Goal: Transaction & Acquisition: Purchase product/service

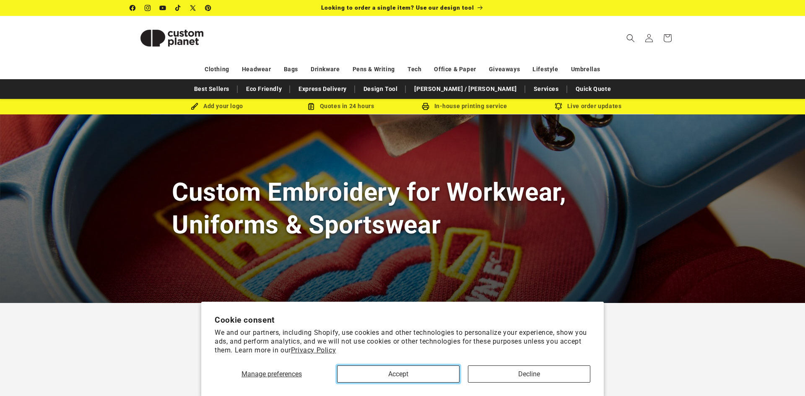
click at [431, 377] on button "Accept" at bounding box center [398, 374] width 122 height 17
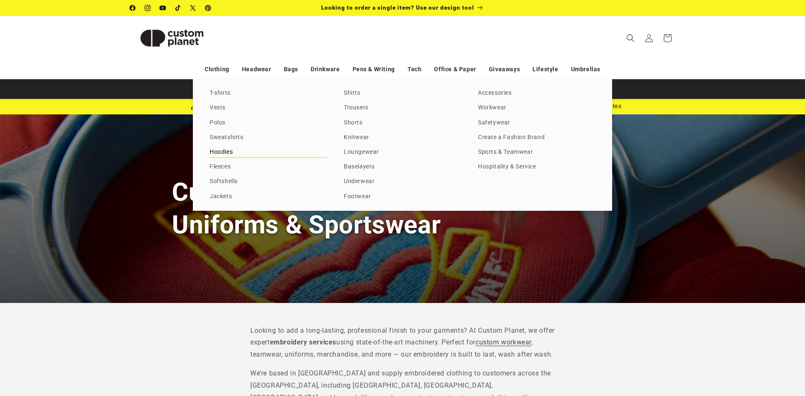
click at [223, 150] on link "Hoodies" at bounding box center [268, 152] width 117 height 11
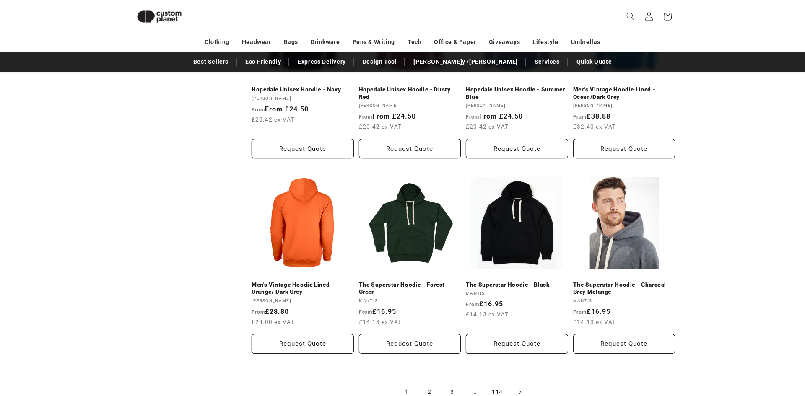
scroll to position [843, 0]
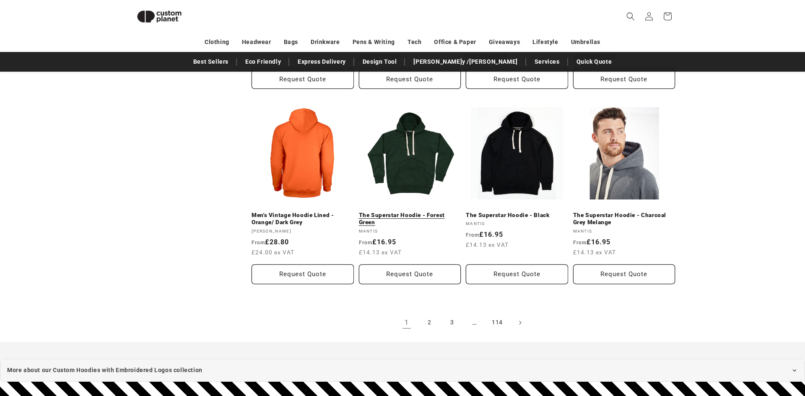
click at [413, 212] on link "The Superstar Hoodie - Forest Green" at bounding box center [410, 219] width 102 height 15
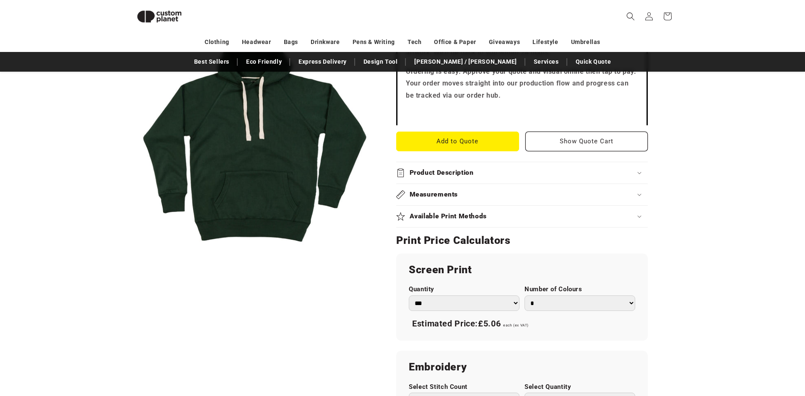
scroll to position [309, 0]
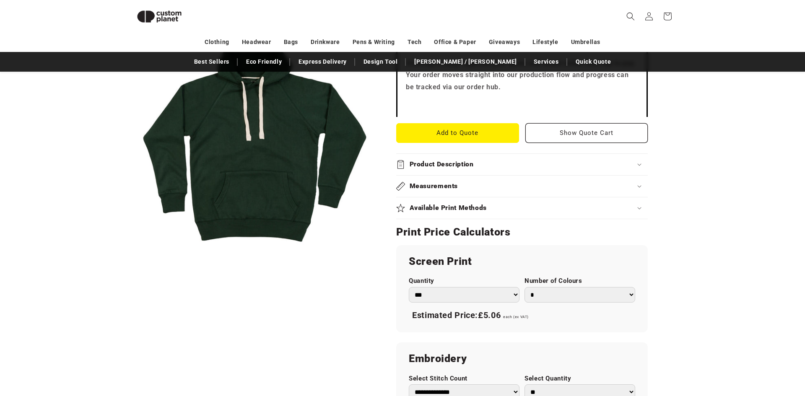
click at [486, 293] on select "*** *** *** **** **** **** ***** *****" at bounding box center [464, 295] width 111 height 16
click at [678, 228] on div "Skip to product information Open media 1 in modal 1 / of 1 Mantis The Superstar…" at bounding box center [402, 222] width 587 height 824
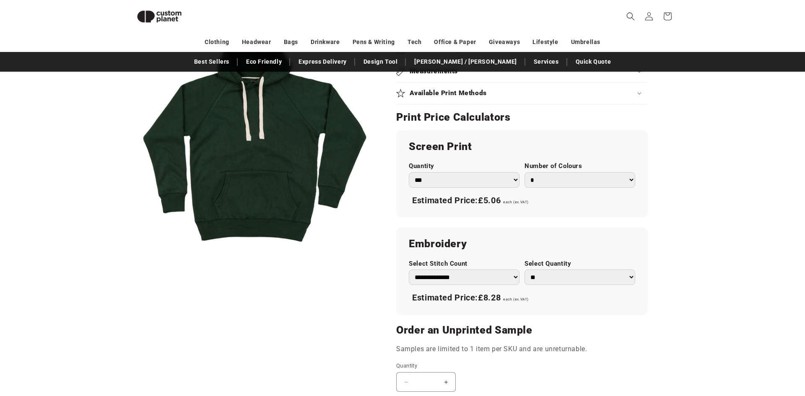
scroll to position [432, 0]
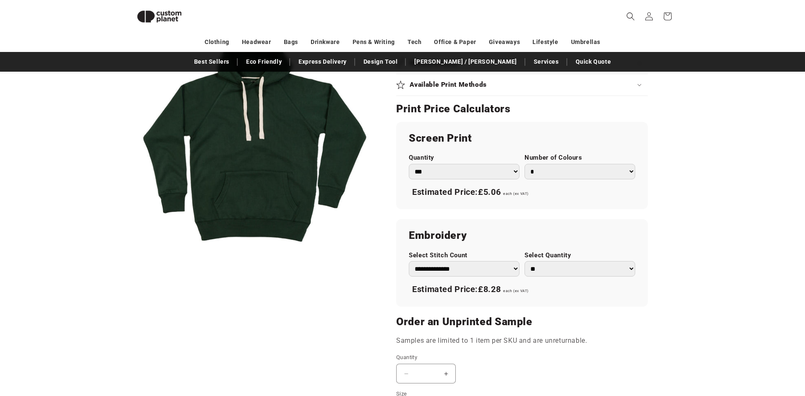
click at [458, 268] on select "**********" at bounding box center [464, 269] width 111 height 16
click at [508, 174] on select "*** *** *** **** **** **** ***** *****" at bounding box center [464, 172] width 111 height 16
click at [568, 215] on div "**********" at bounding box center [522, 214] width 252 height 184
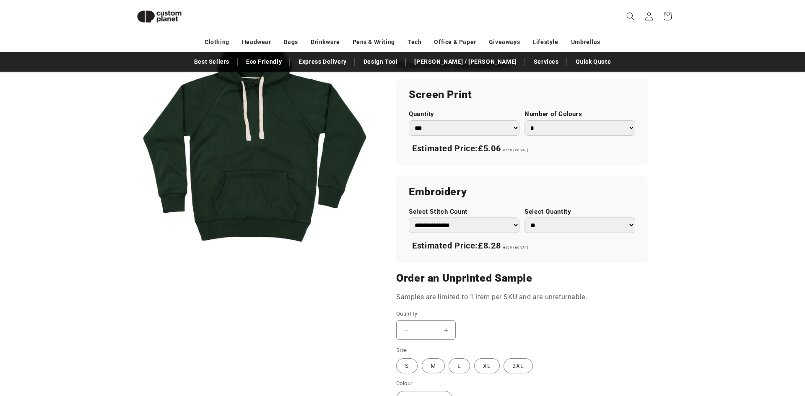
scroll to position [491, 0]
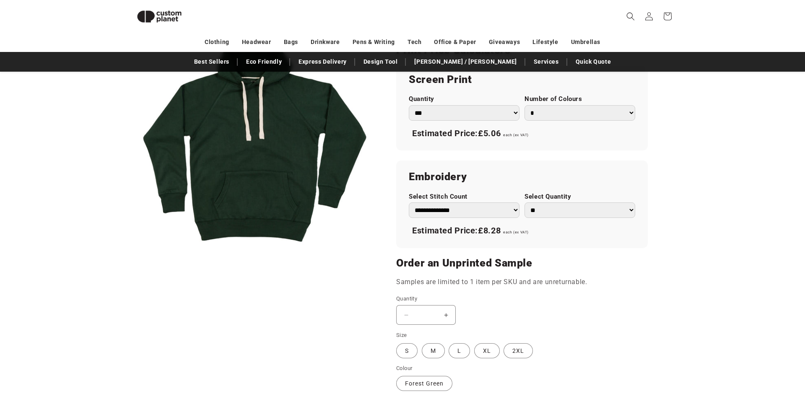
click at [468, 209] on select "**********" at bounding box center [464, 211] width 111 height 16
click at [409, 203] on select "**********" at bounding box center [464, 211] width 111 height 16
click at [563, 209] on select "** ** *** *** *** **** **** ****" at bounding box center [580, 211] width 111 height 16
click at [457, 350] on label "L Variant sold out or unavailable" at bounding box center [459, 350] width 21 height 15
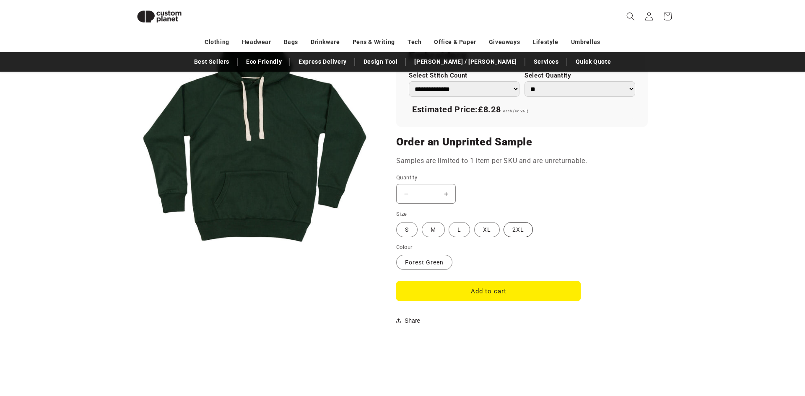
scroll to position [617, 0]
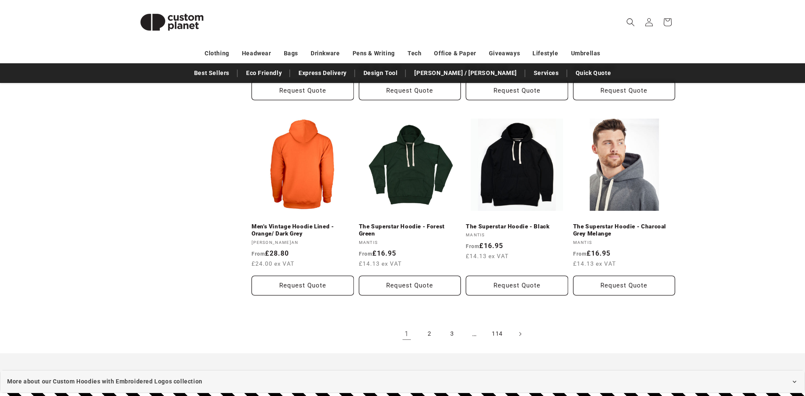
scroll to position [843, 0]
click at [426, 337] on link "2" at bounding box center [429, 334] width 18 height 18
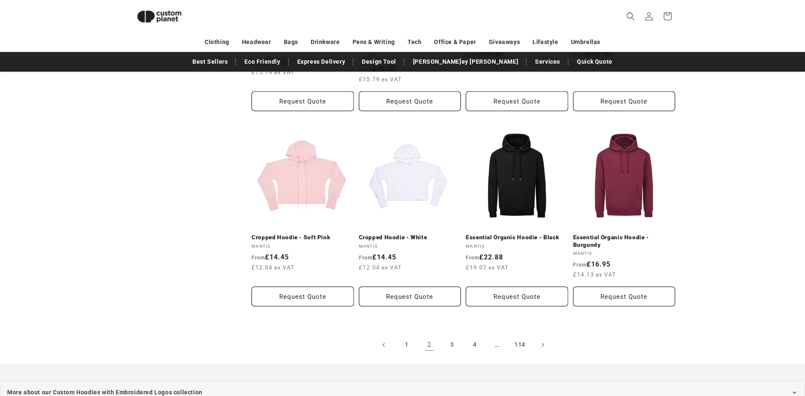
scroll to position [837, 0]
click at [453, 336] on link "3" at bounding box center [452, 344] width 18 height 18
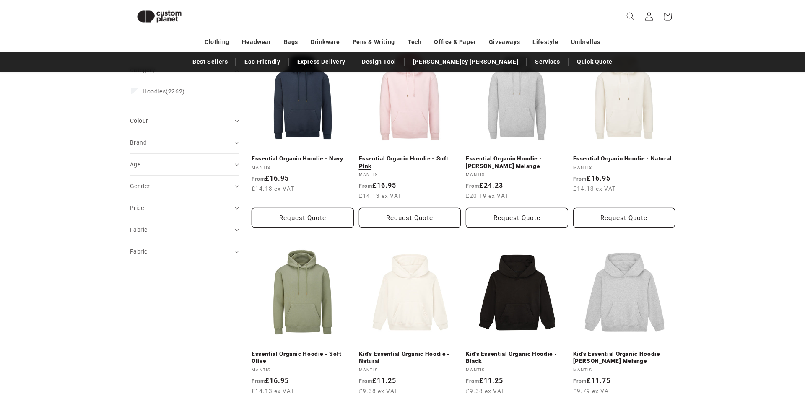
scroll to position [121, 0]
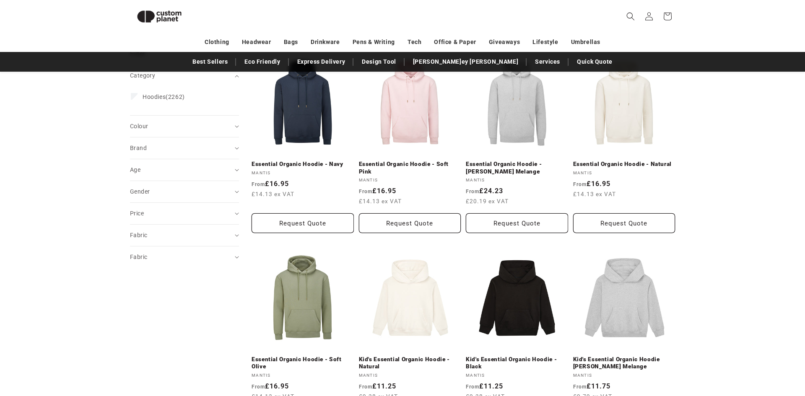
click at [184, 110] on div "Category Hoodies (2262) Hoodies (2262 products)" at bounding box center [184, 100] width 109 height 29
click at [184, 126] on div "Colour (0)" at bounding box center [181, 126] width 102 height 9
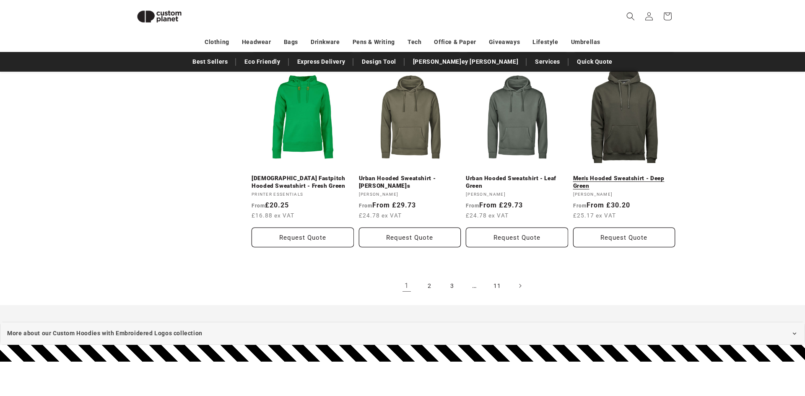
scroll to position [929, 0]
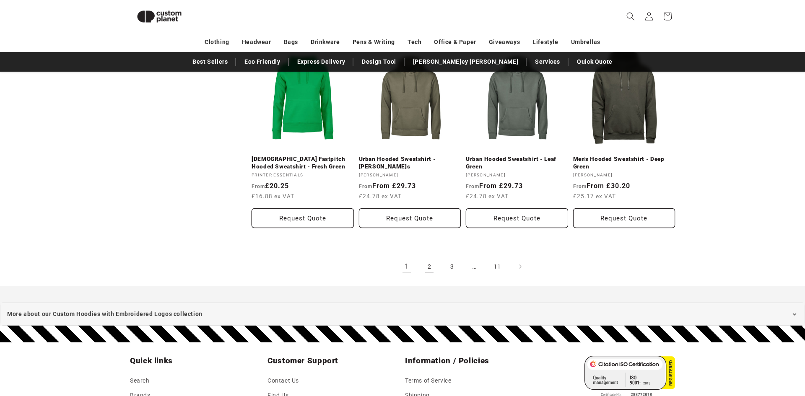
click at [430, 257] on link "2" at bounding box center [429, 266] width 18 height 18
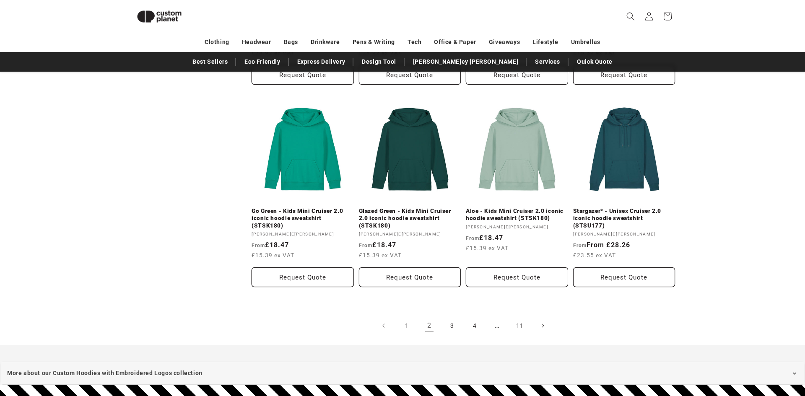
scroll to position [860, 0]
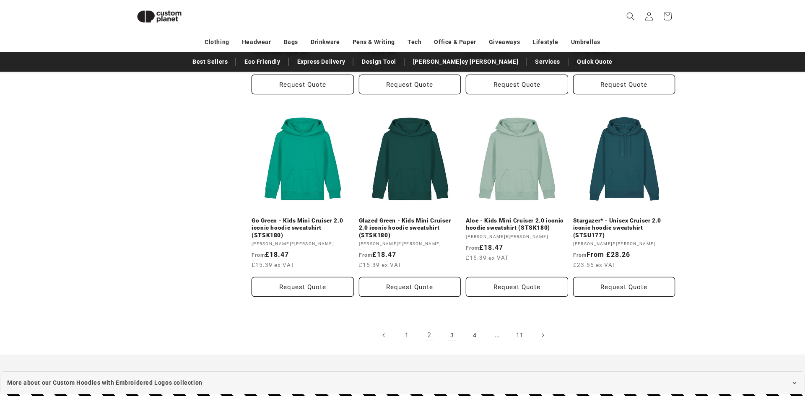
click at [450, 330] on link "3" at bounding box center [452, 335] width 18 height 18
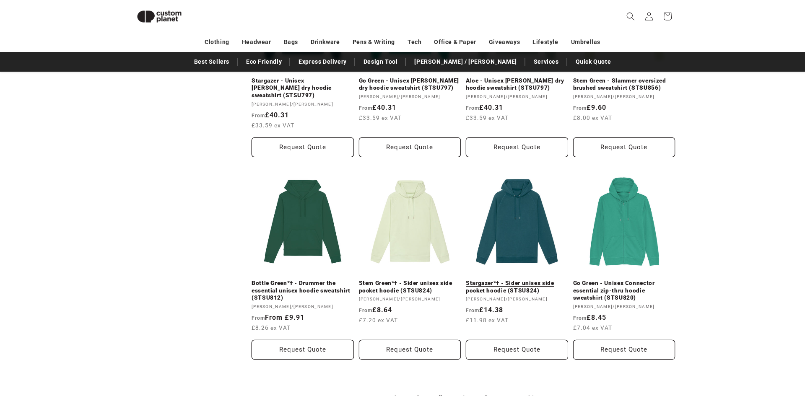
scroll to position [829, 0]
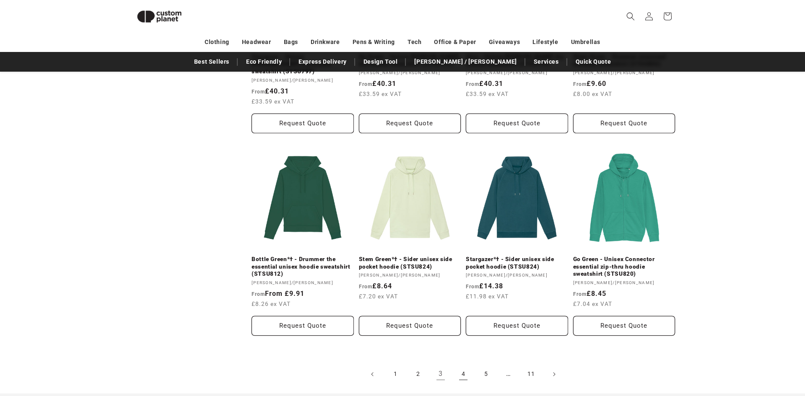
click at [463, 365] on link "4" at bounding box center [463, 374] width 18 height 18
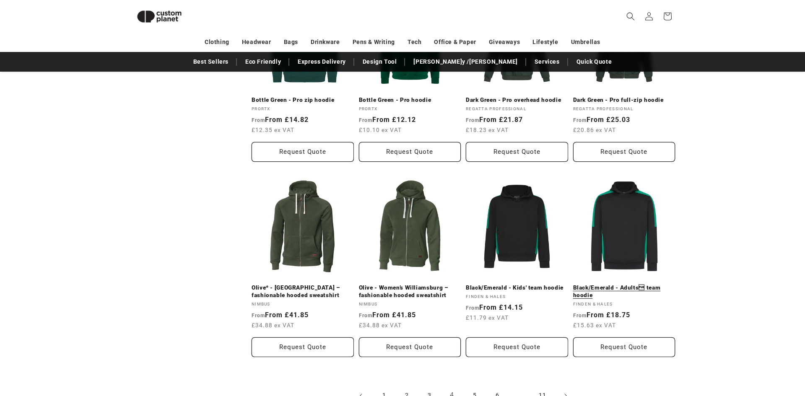
scroll to position [911, 0]
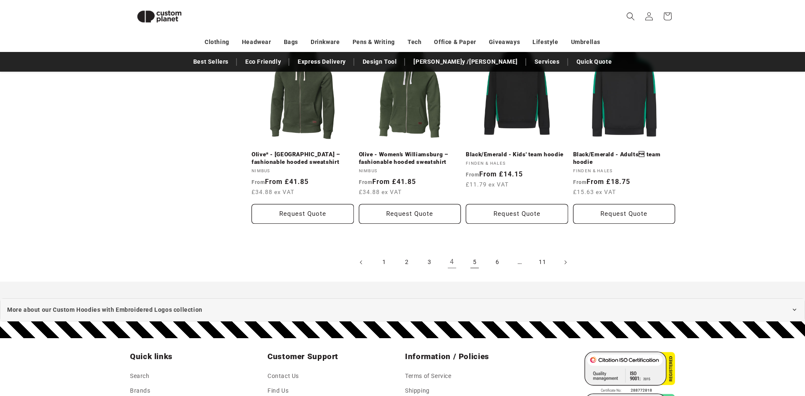
click at [473, 256] on link "5" at bounding box center [474, 262] width 18 height 18
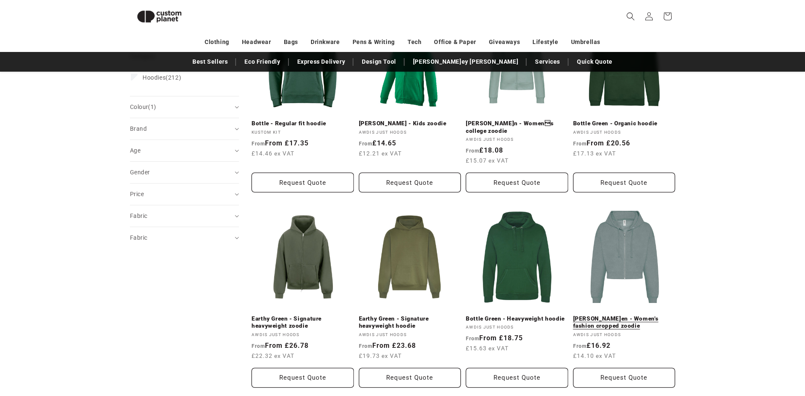
scroll to position [169, 0]
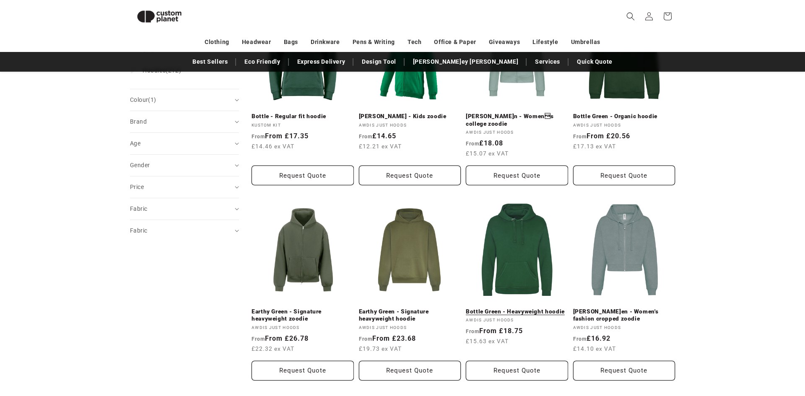
click at [521, 308] on link "Bottle Green - Heavyweight hoodie" at bounding box center [517, 312] width 102 height 8
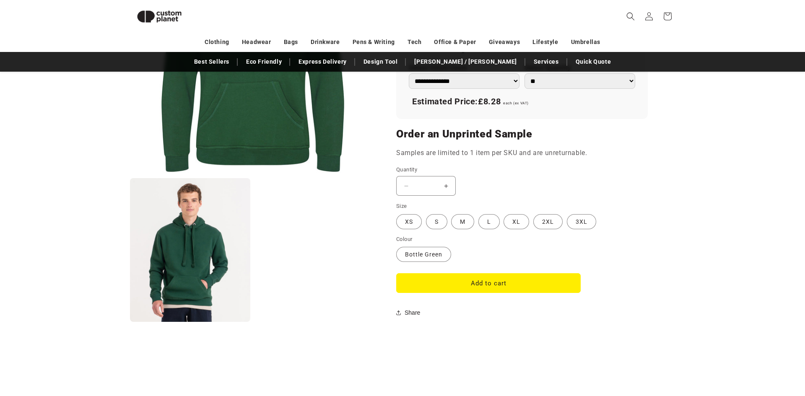
scroll to position [629, 0]
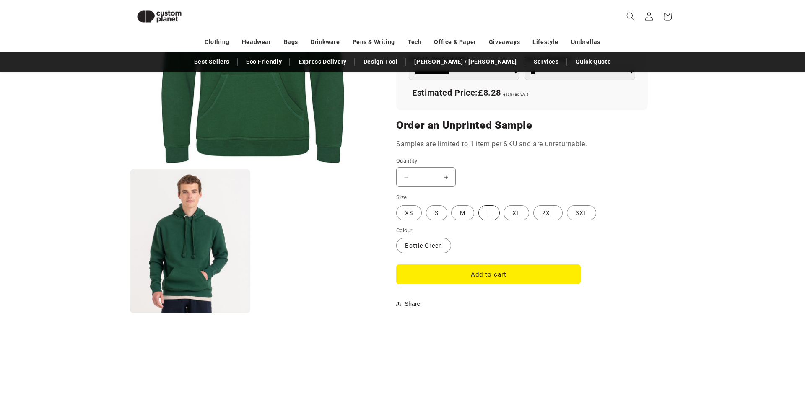
click at [490, 214] on label "L Variant sold out or unavailable" at bounding box center [488, 212] width 21 height 15
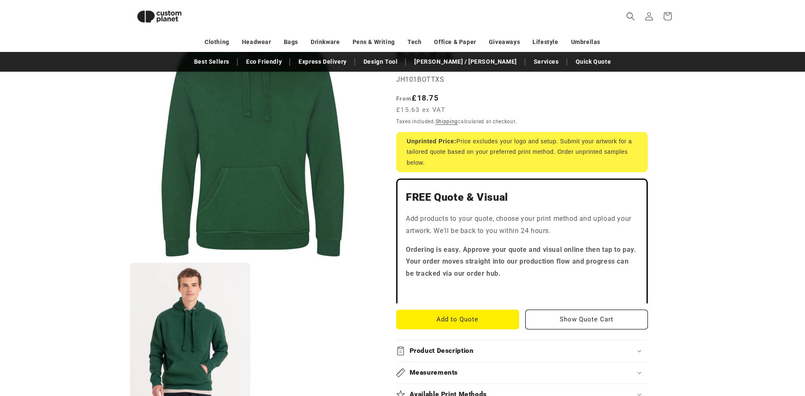
scroll to position [20, 0]
